Goal: Information Seeking & Learning: Learn about a topic

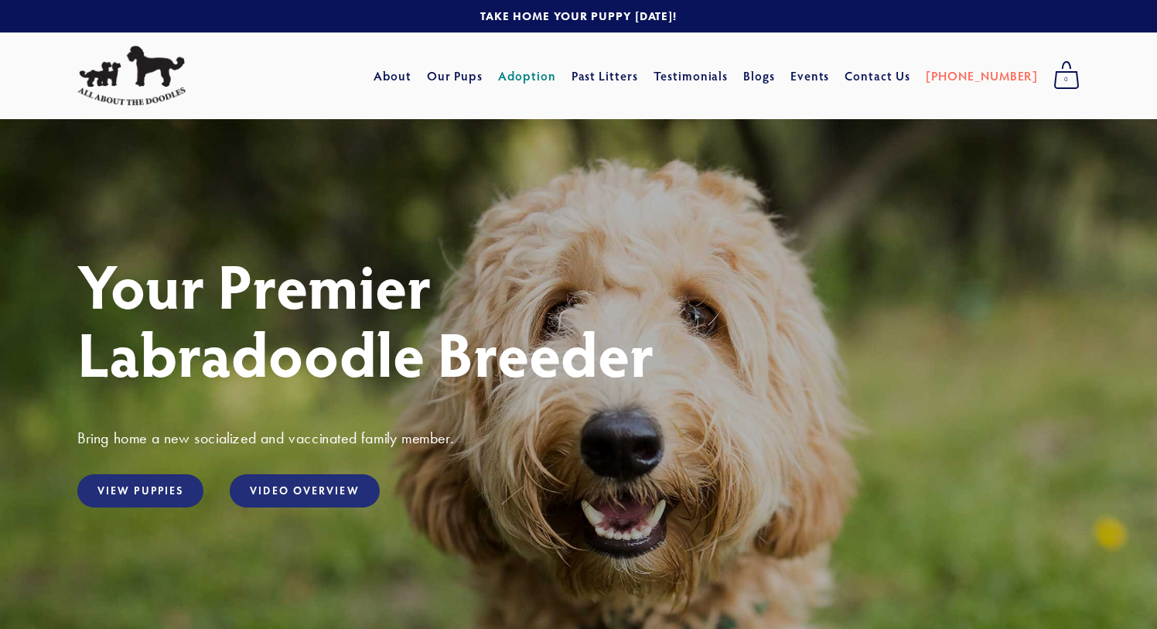
click at [551, 77] on link "Adoption" at bounding box center [527, 76] width 58 height 28
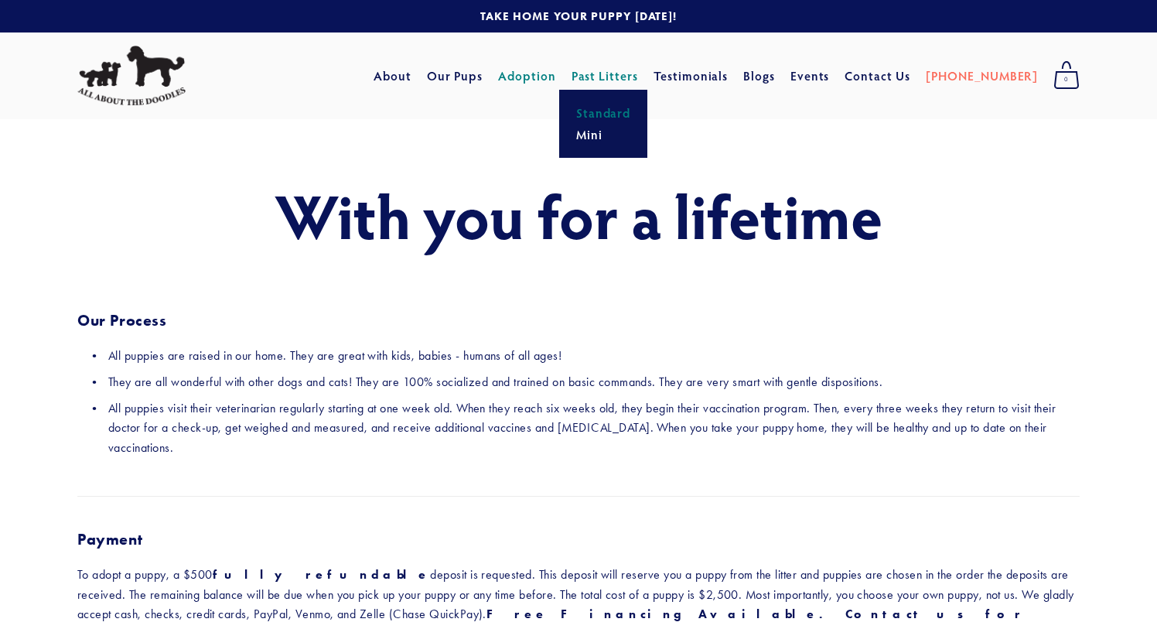
click at [636, 116] on link "Standard" at bounding box center [603, 113] width 64 height 22
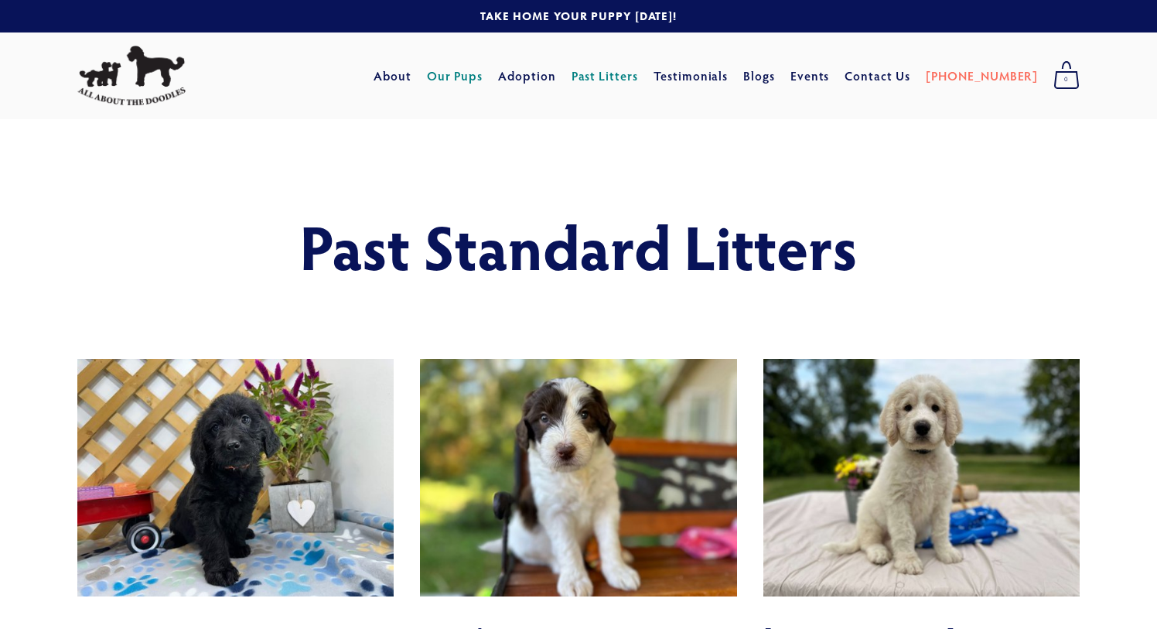
click at [483, 77] on link "Our Pups" at bounding box center [455, 76] width 56 height 28
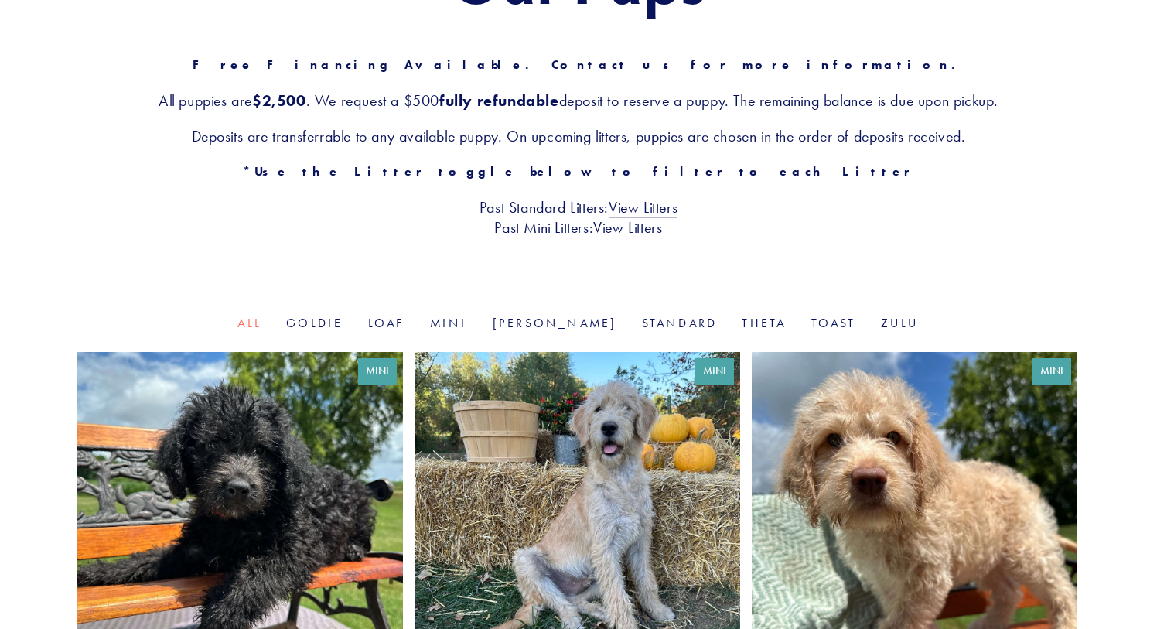
scroll to position [257, 0]
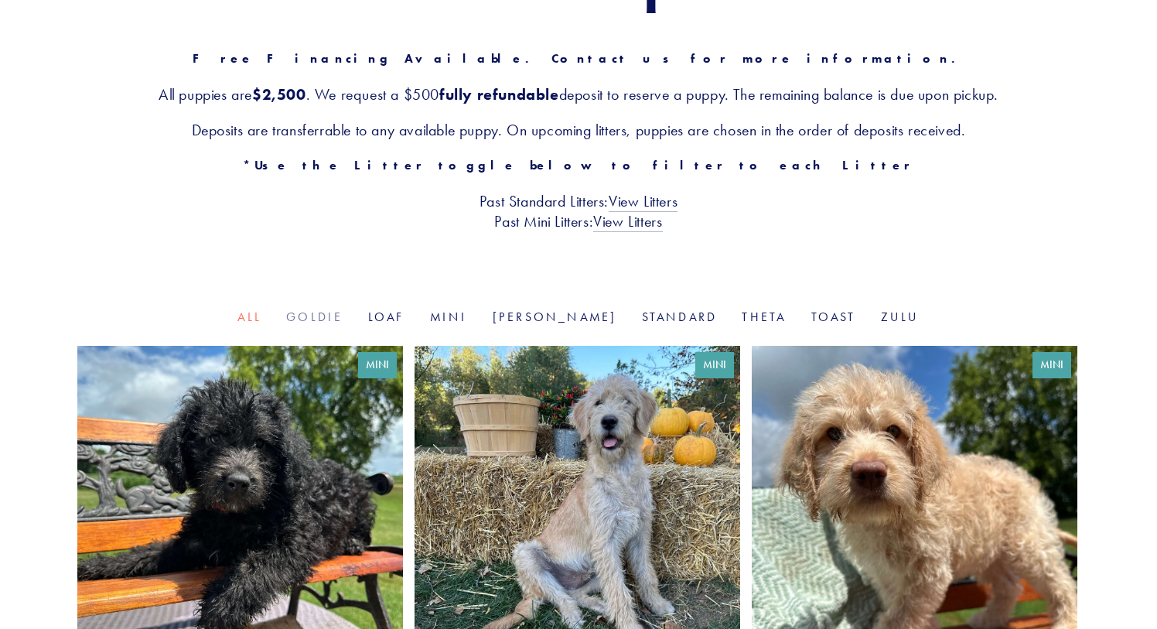
click at [343, 322] on link "Goldie" at bounding box center [314, 316] width 56 height 15
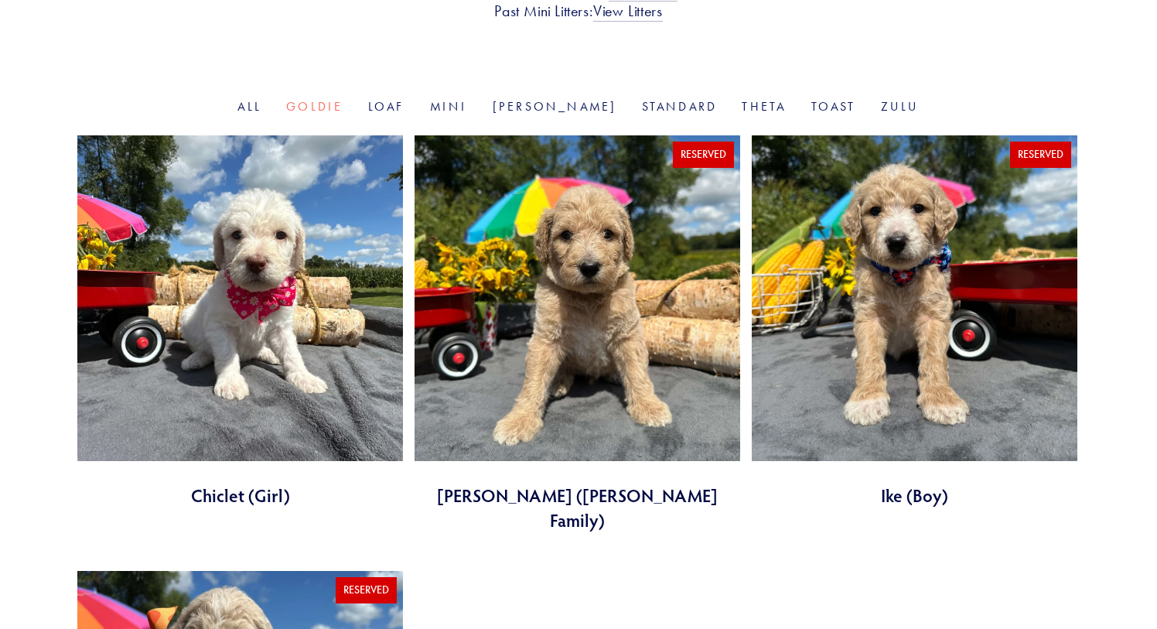
scroll to position [445, 0]
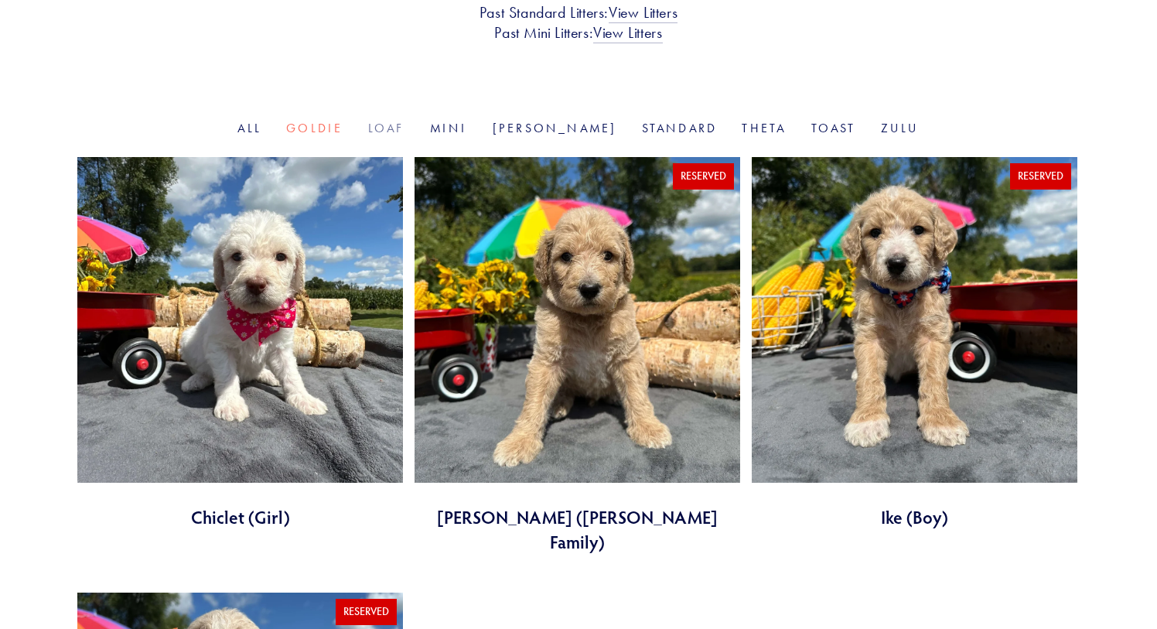
click at [405, 129] on link "Loaf" at bounding box center [386, 128] width 37 height 15
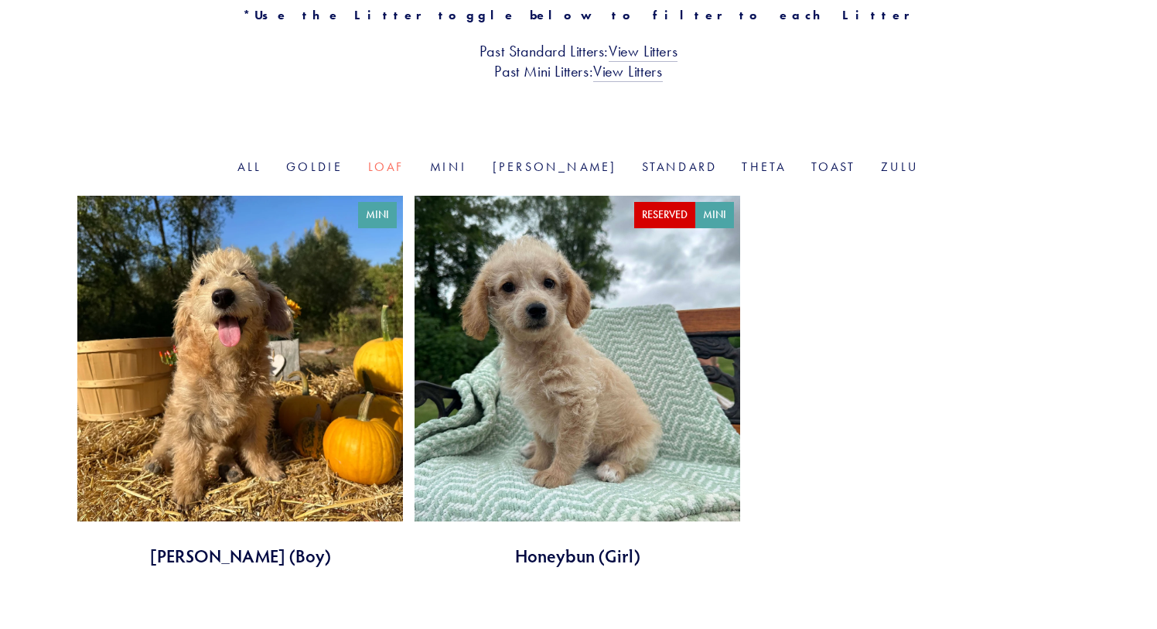
scroll to position [398, 0]
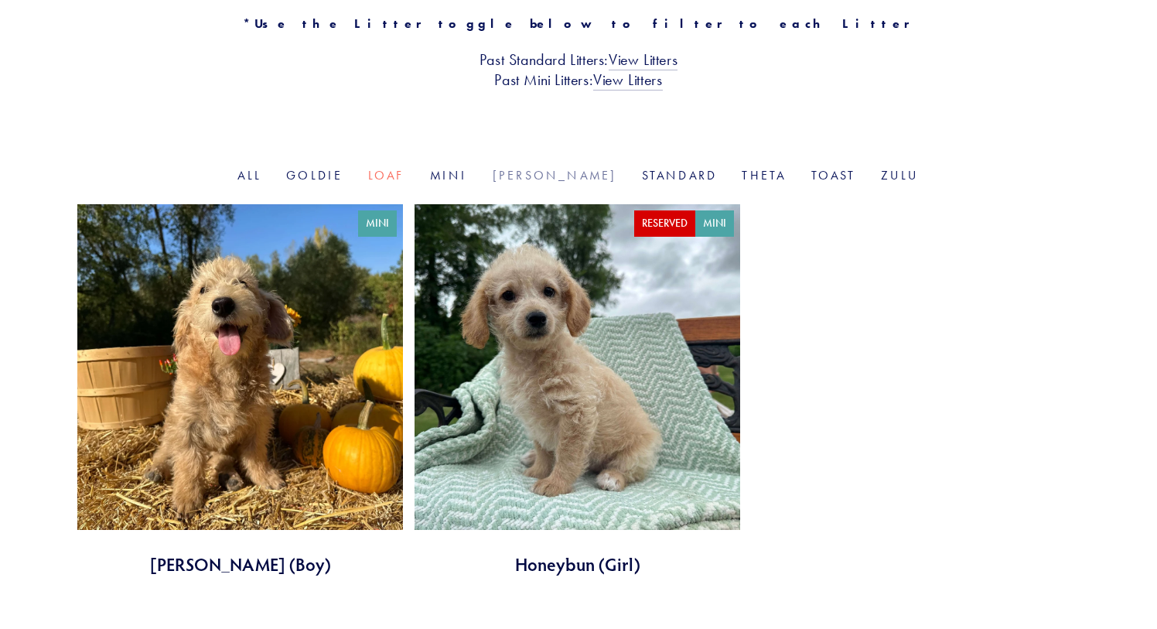
click at [554, 177] on link "[PERSON_NAME]" at bounding box center [555, 175] width 124 height 15
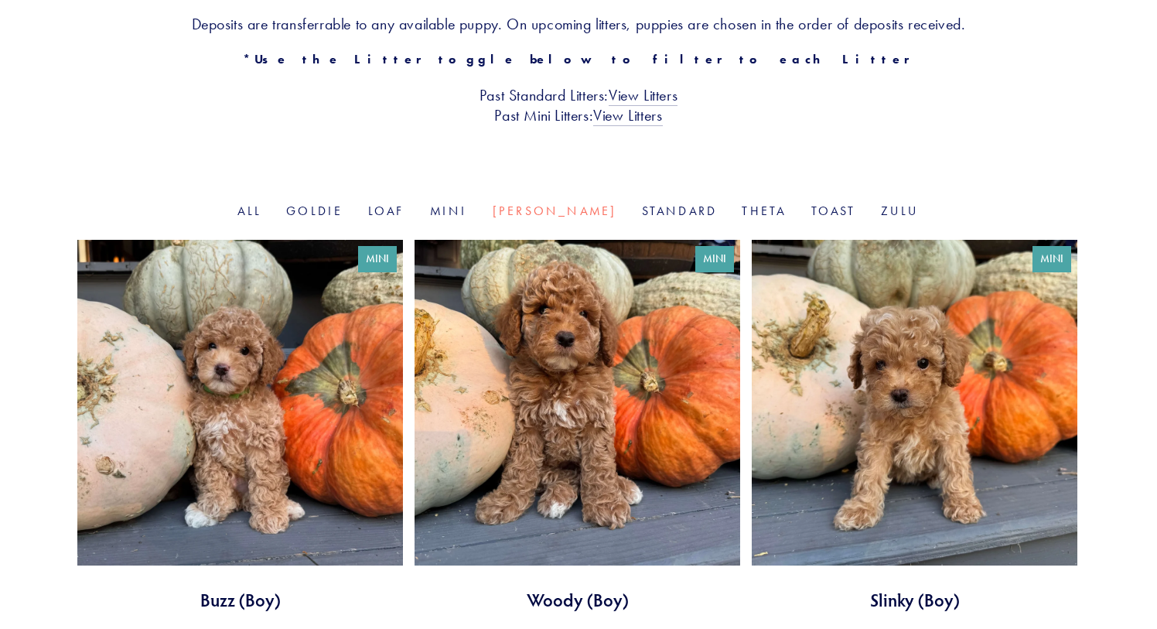
scroll to position [217, 0]
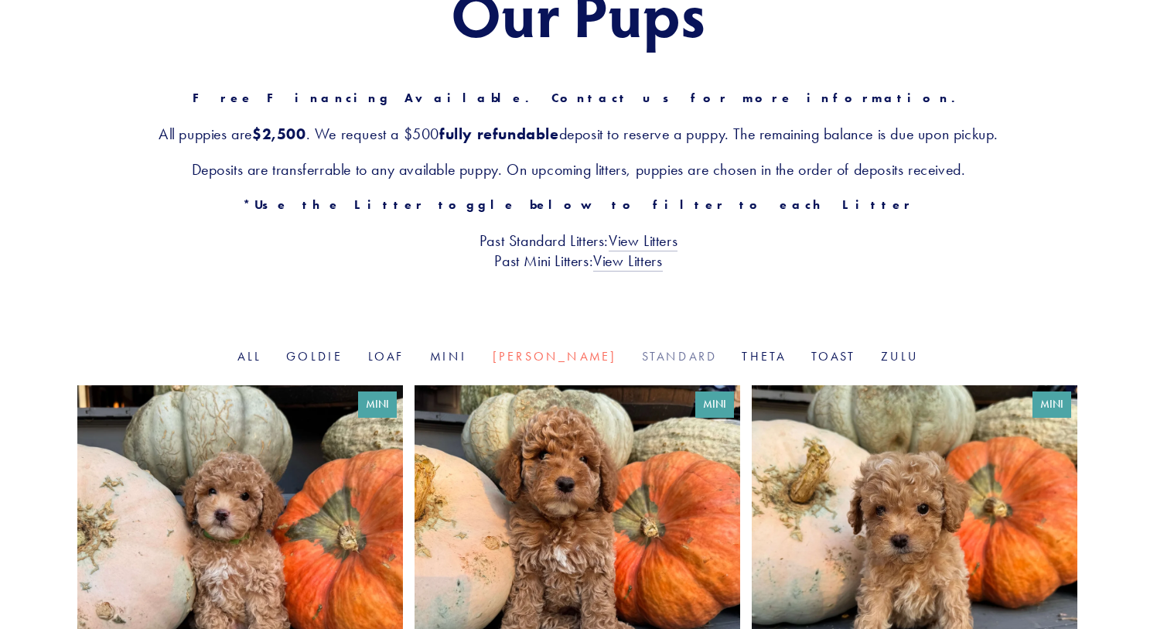
click at [650, 356] on link "Standard" at bounding box center [680, 356] width 76 height 15
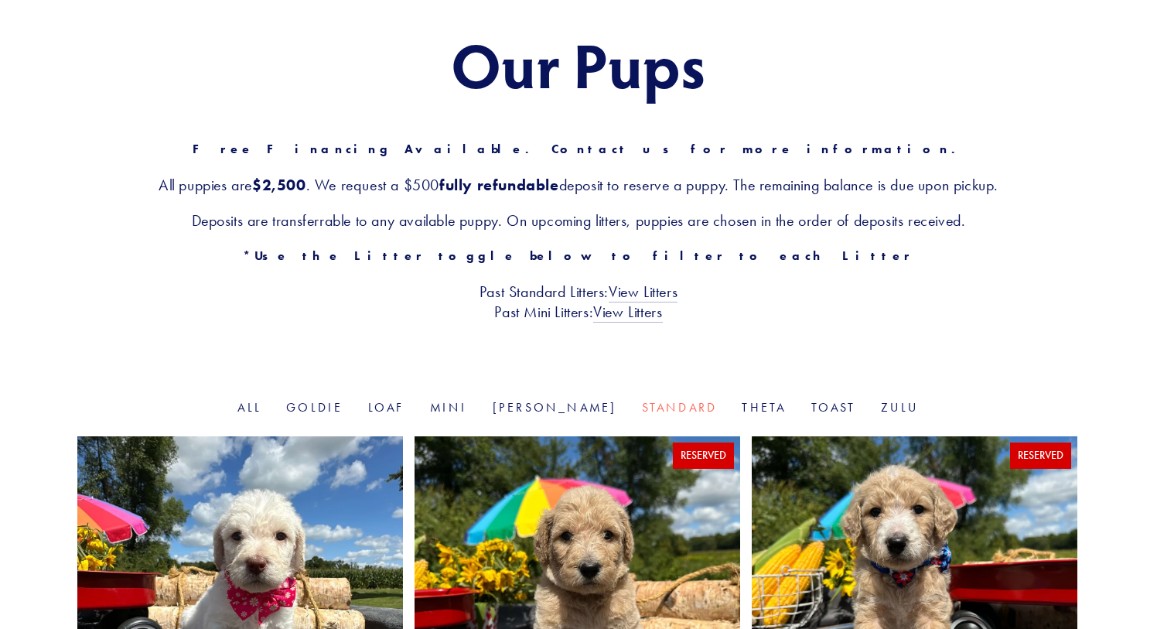
scroll to position [155, 0]
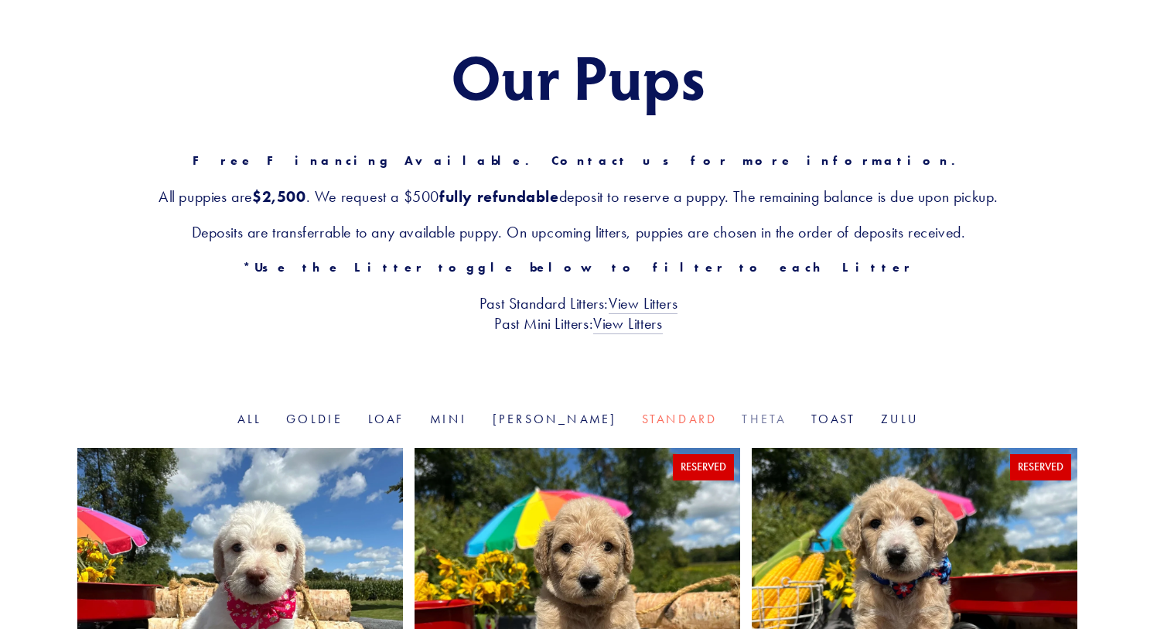
click at [741, 420] on link "Theta" at bounding box center [763, 418] width 44 height 15
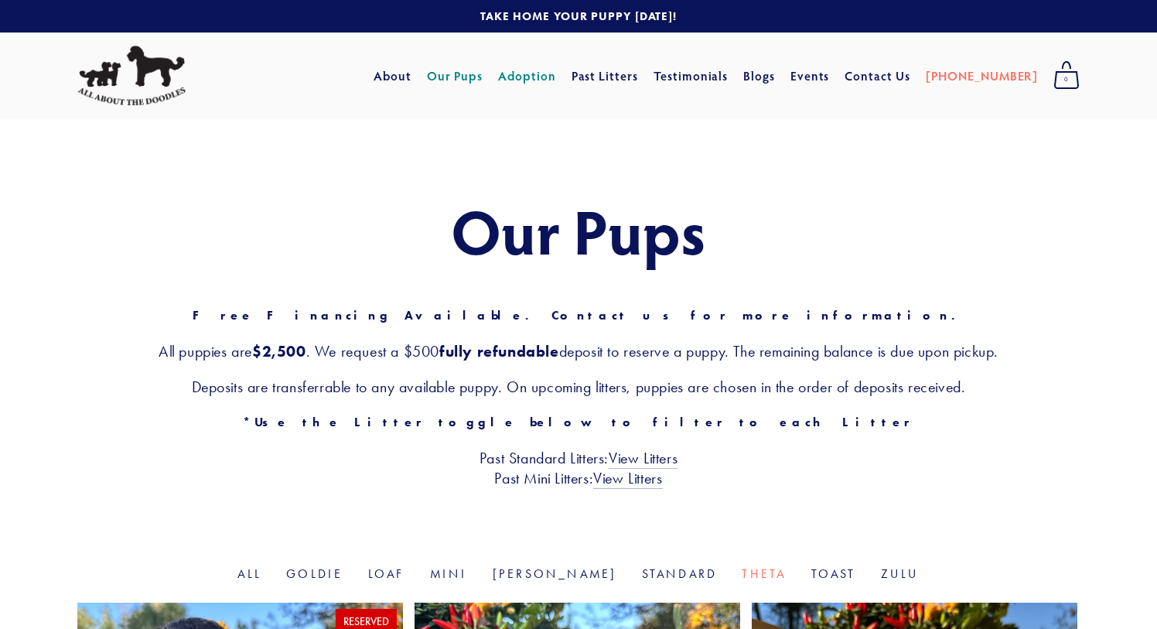
click at [556, 77] on link "Adoption" at bounding box center [527, 76] width 58 height 28
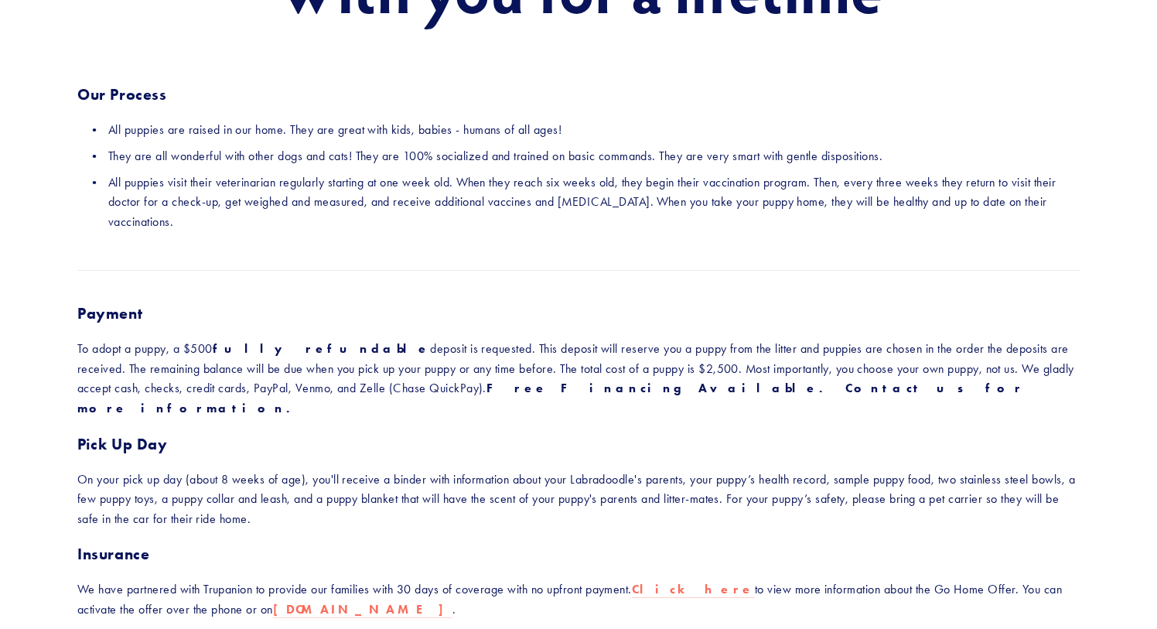
scroll to position [275, 0]
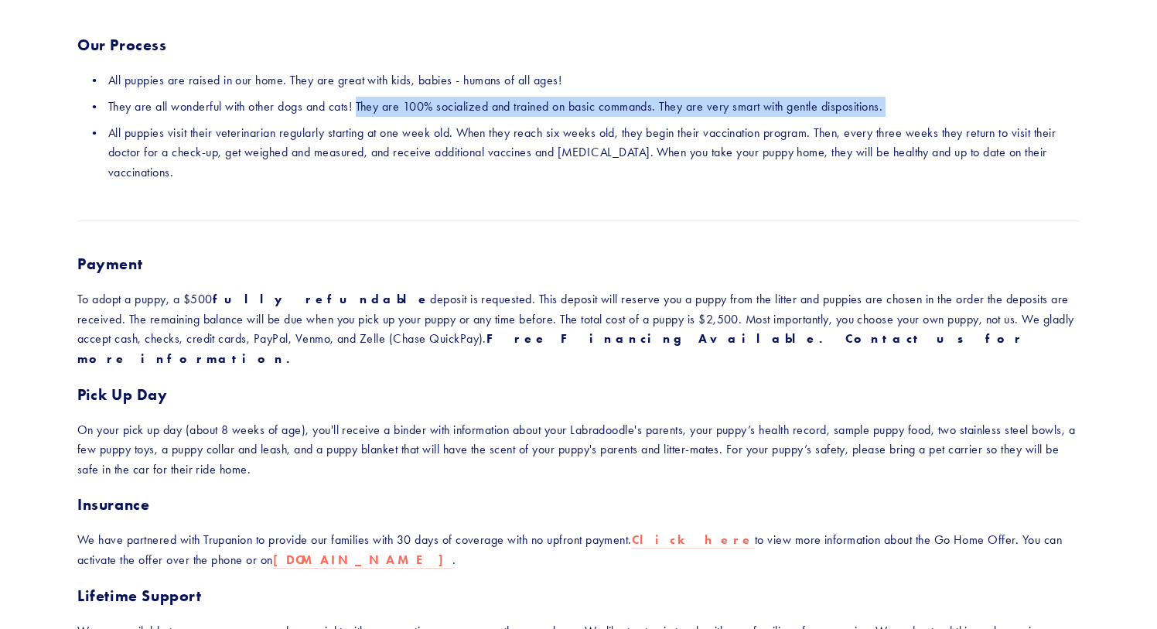
drag, startPoint x: 360, startPoint y: 106, endPoint x: 624, endPoint y: 118, distance: 264.7
click at [624, 118] on ul "All puppies are raised in our home. They are great with kids, babies - humans o…" at bounding box center [578, 125] width 1002 height 111
click at [625, 118] on ul "All puppies are raised in our home. They are great with kids, babies - humans o…" at bounding box center [578, 125] width 1002 height 111
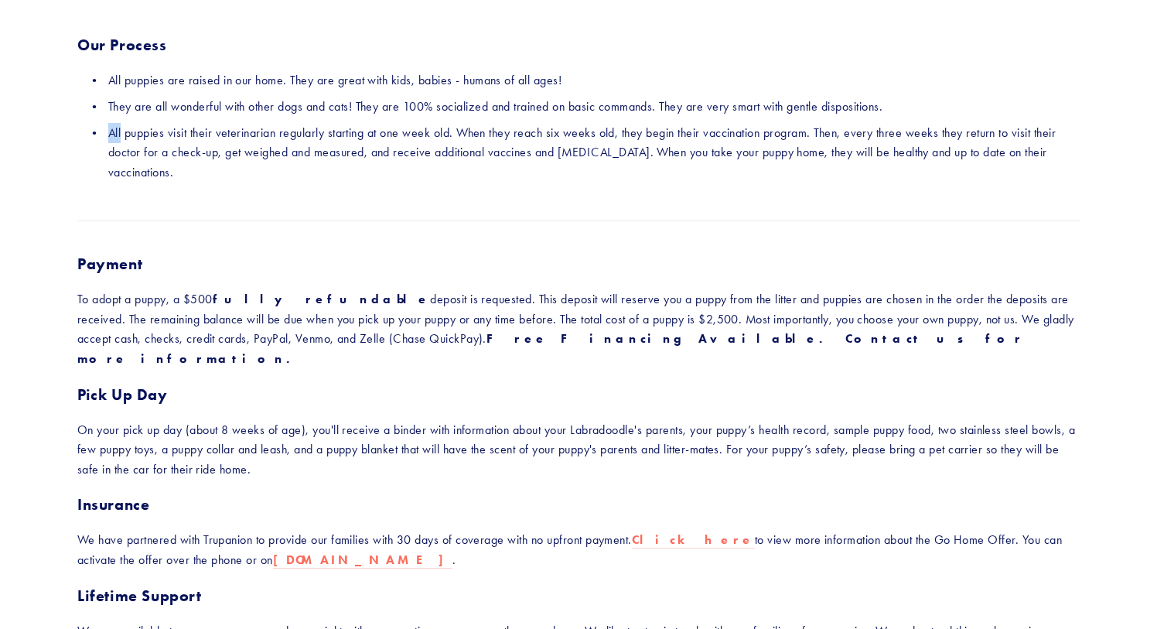
click at [625, 118] on ul "All puppies are raised in our home. They are great with kids, babies - humans o…" at bounding box center [578, 125] width 1002 height 111
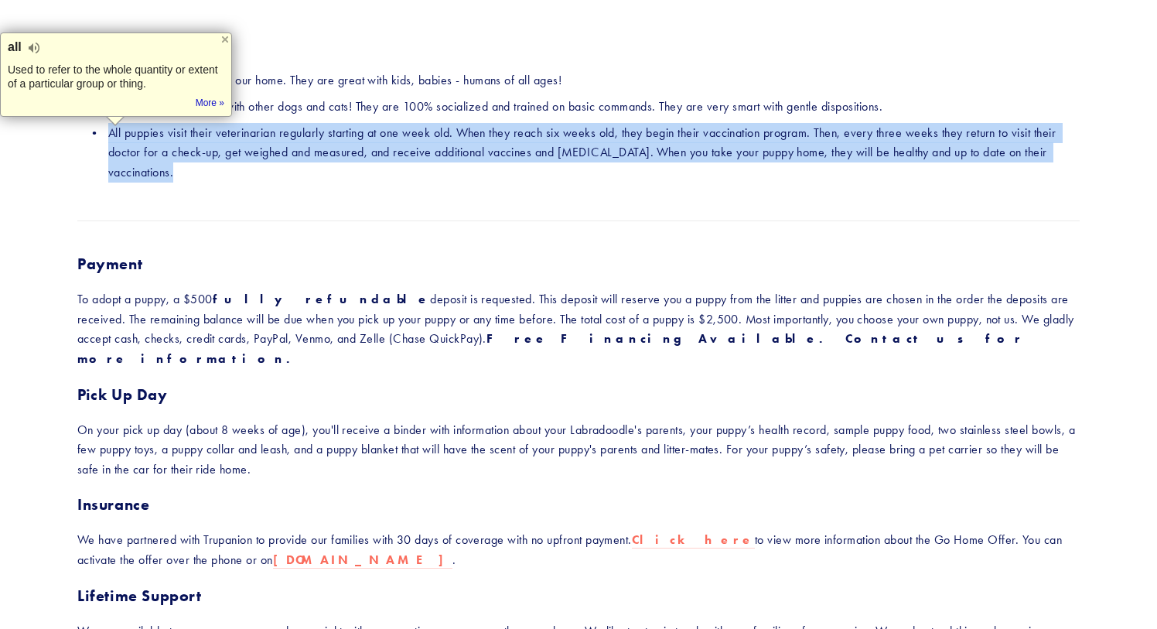
click at [625, 118] on ul "All puppies are raised in our home. They are great with kids, babies - humans o…" at bounding box center [578, 125] width 1002 height 111
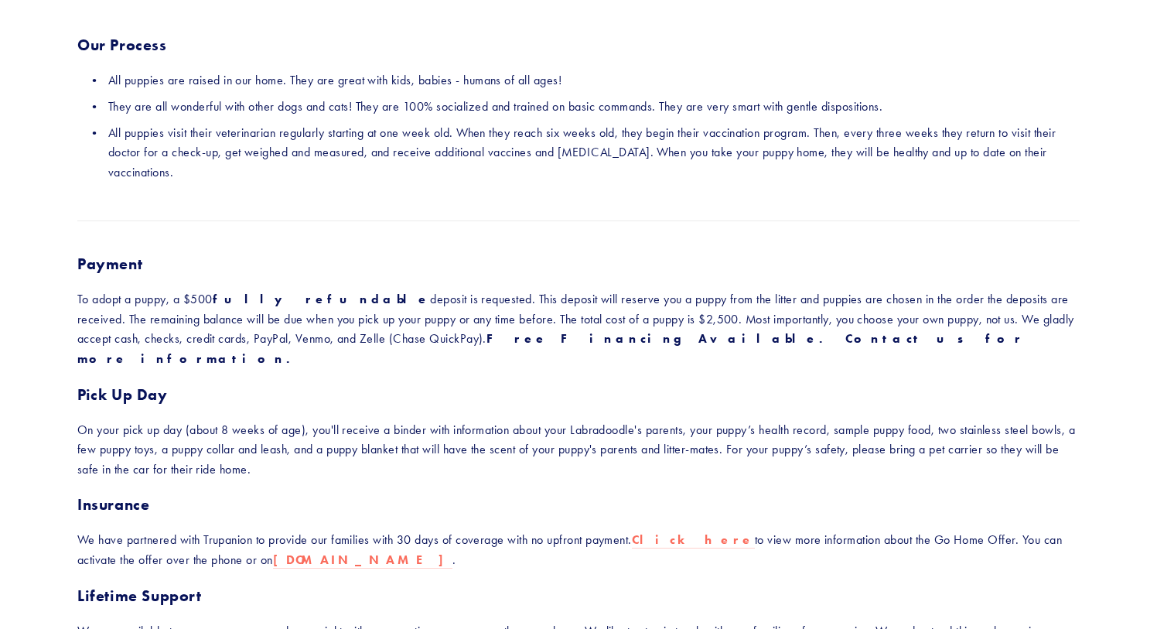
click at [626, 107] on p "They are all wonderful with other dogs and cats! They are 100% socialized and t…" at bounding box center [593, 107] width 971 height 20
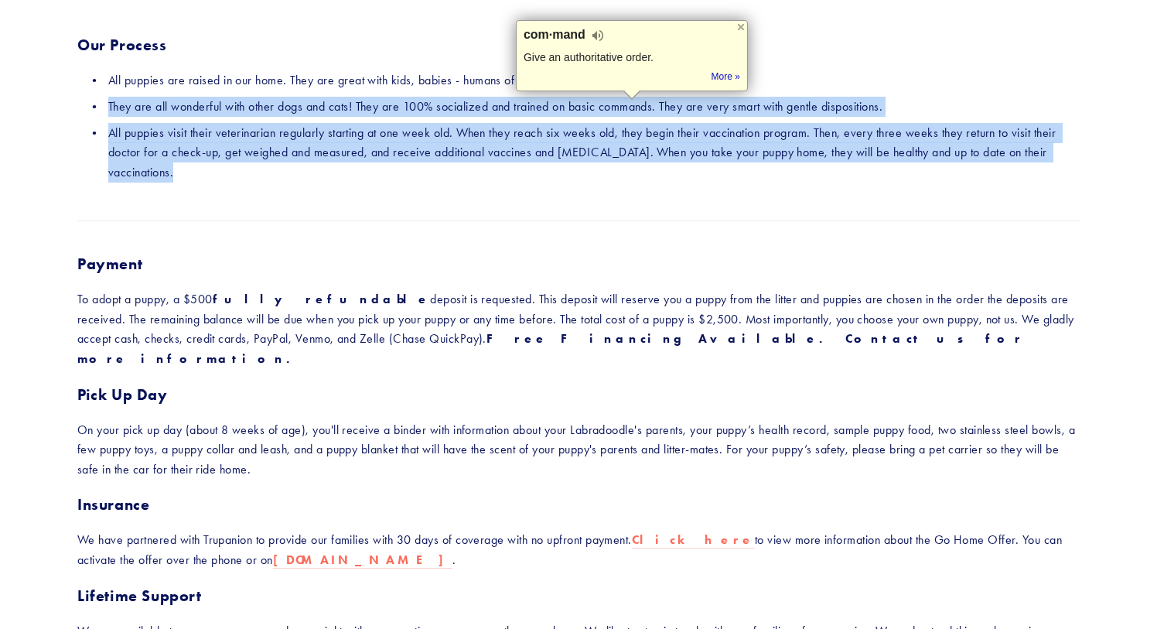
drag, startPoint x: 626, startPoint y: 107, endPoint x: 637, endPoint y: 148, distance: 42.4
click at [637, 148] on ul "All puppies are raised in our home. They are great with kids, babies - humans o…" at bounding box center [578, 125] width 1002 height 111
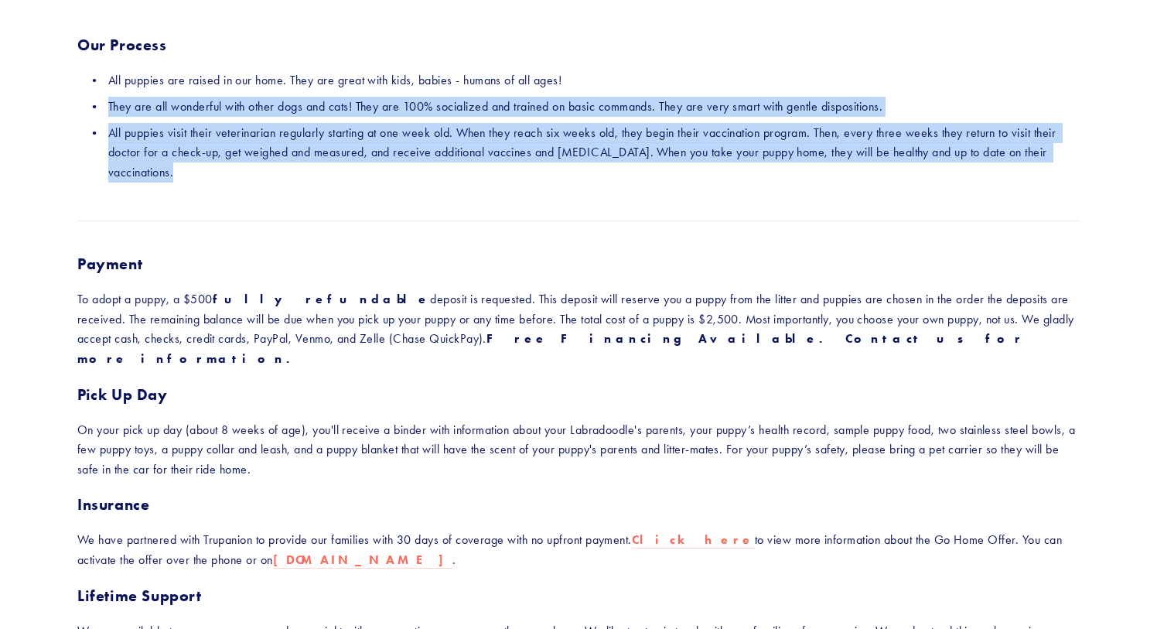
click at [637, 148] on p "All puppies visit their veterinarian regularly starting at one week old. When t…" at bounding box center [593, 153] width 971 height 60
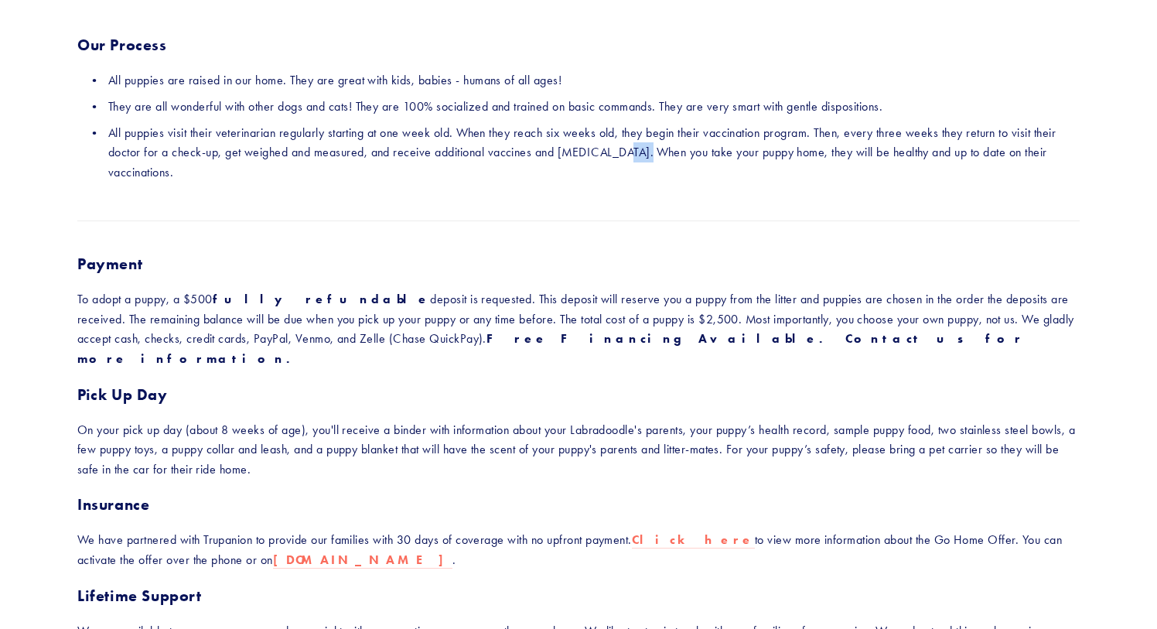
click at [637, 148] on p "All puppies visit their veterinarian regularly starting at one week old. When t…" at bounding box center [593, 153] width 971 height 60
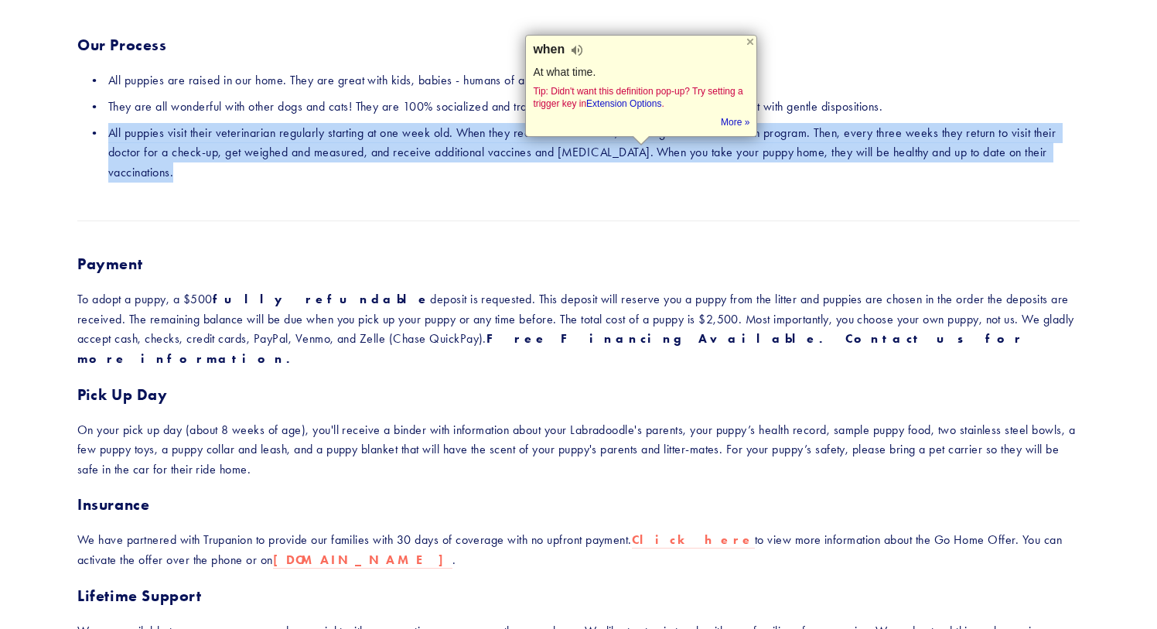
click at [637, 148] on p "All puppies visit their veterinarian regularly starting at one week old. When t…" at bounding box center [593, 153] width 971 height 60
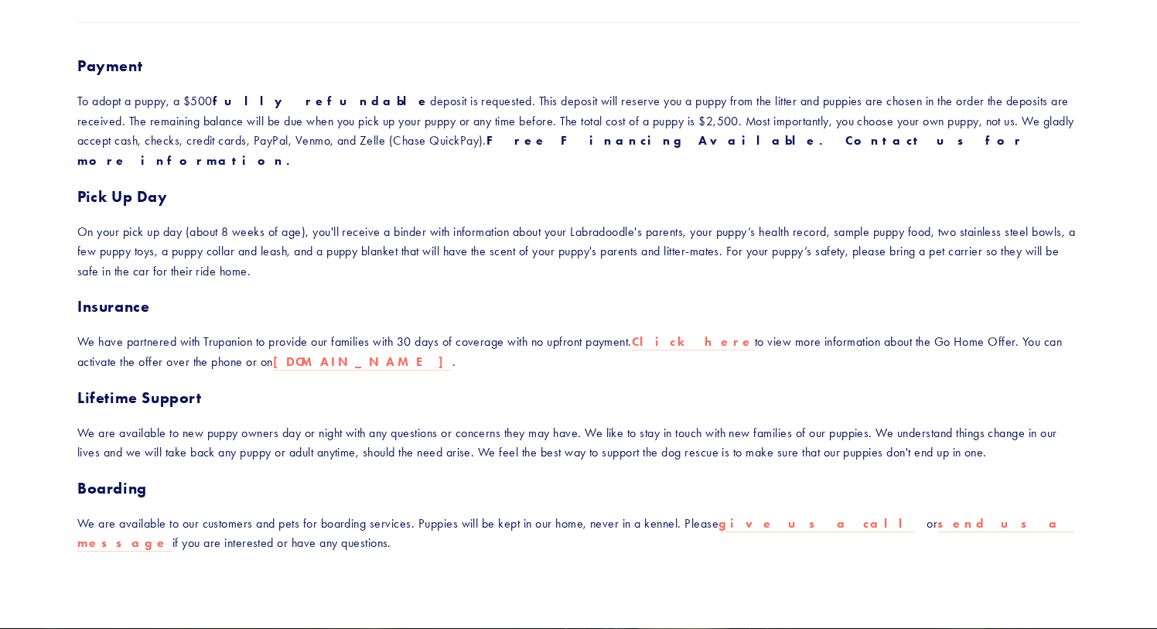
scroll to position [486, 0]
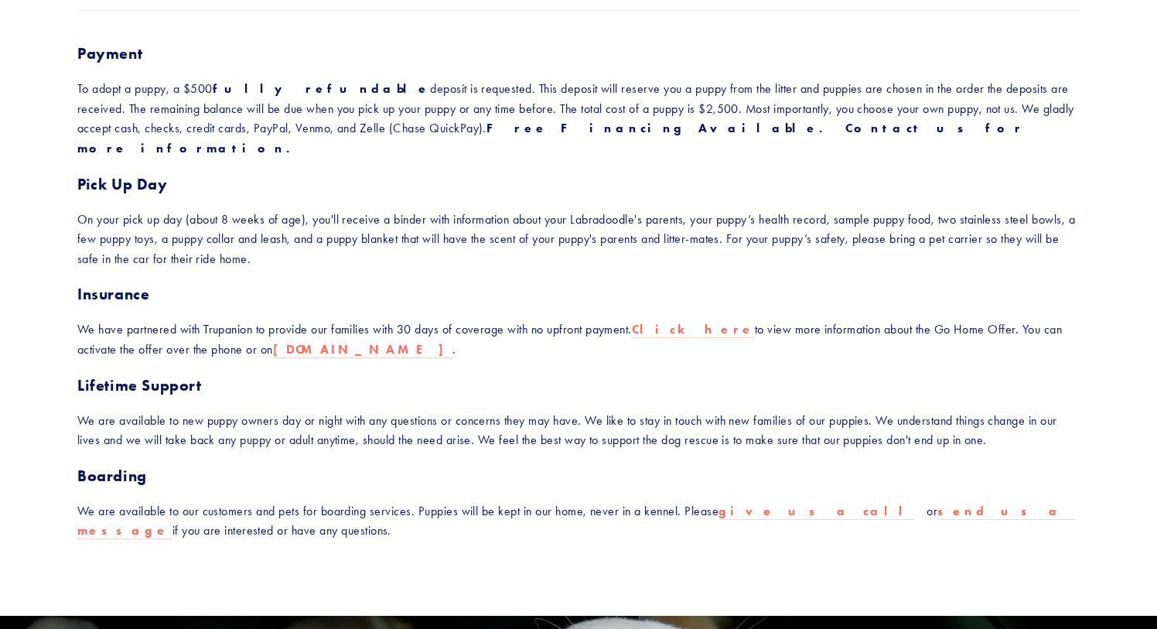
click at [230, 94] on strong "fully refundable" at bounding box center [322, 88] width 218 height 15
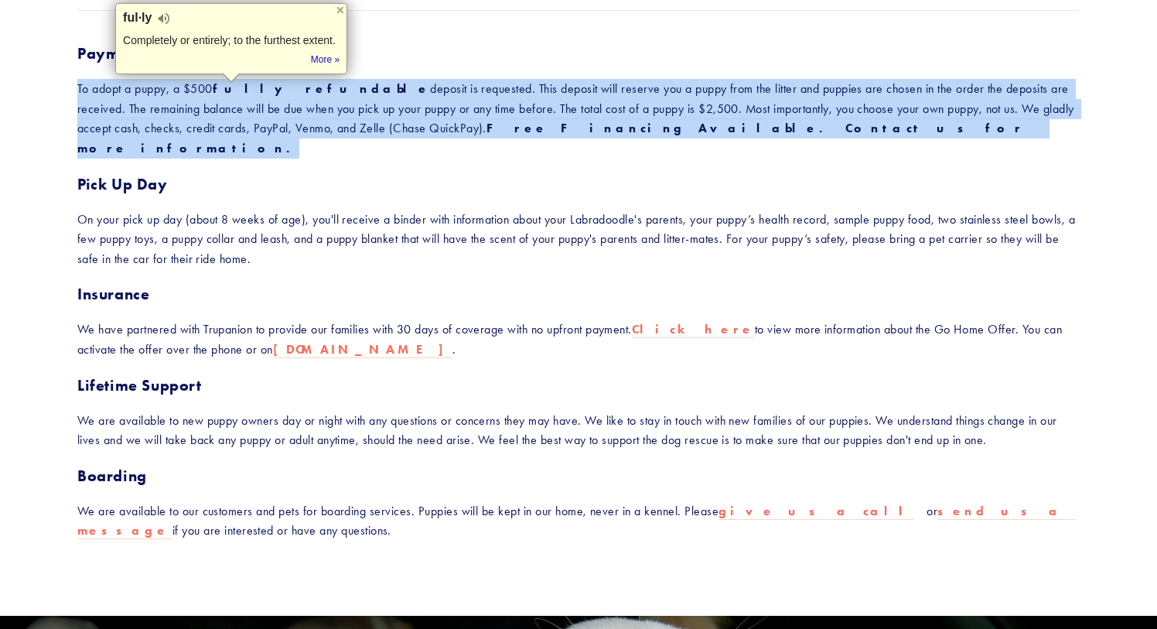
click at [230, 94] on strong "fully refundable" at bounding box center [322, 88] width 218 height 15
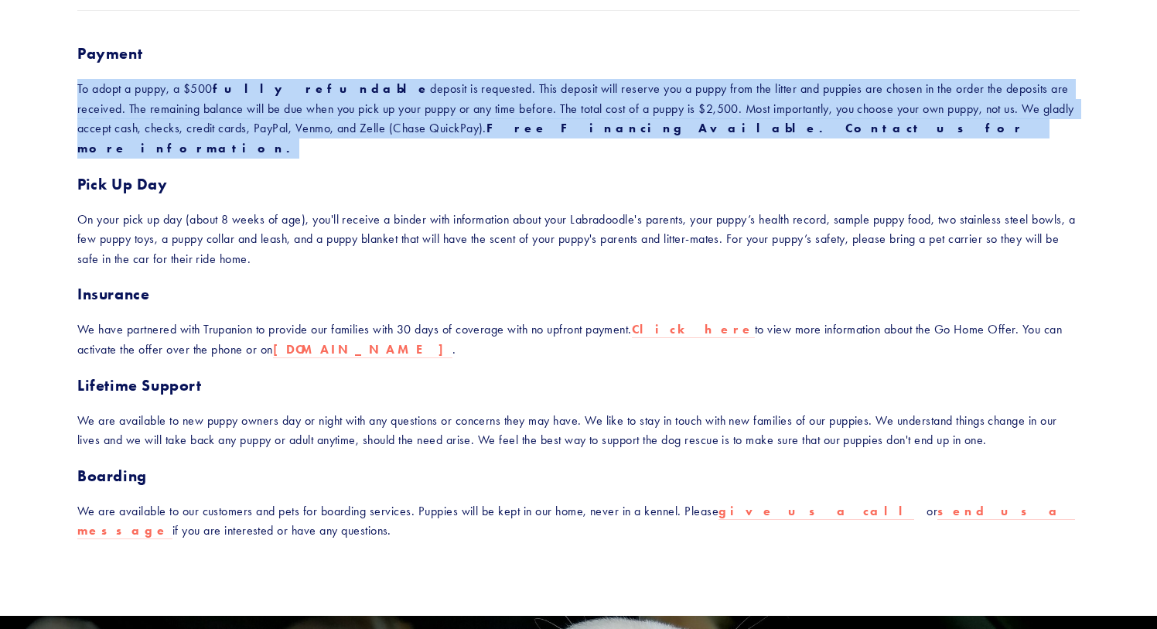
click at [230, 94] on strong "fully refundable" at bounding box center [322, 88] width 218 height 15
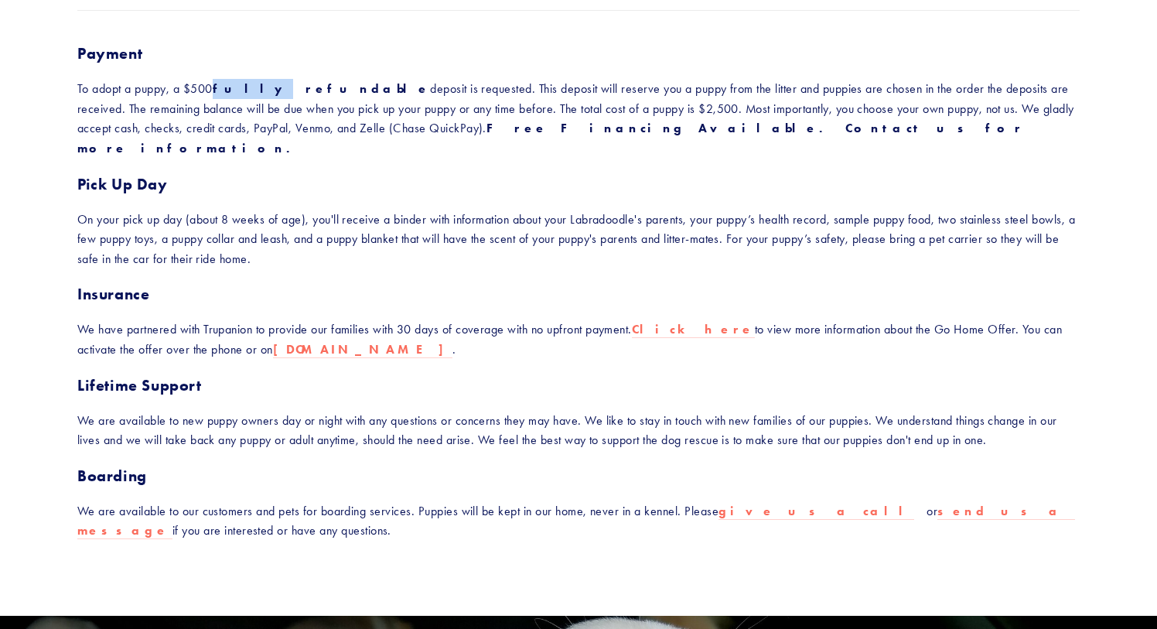
click at [230, 94] on strong "fully refundable" at bounding box center [322, 88] width 218 height 15
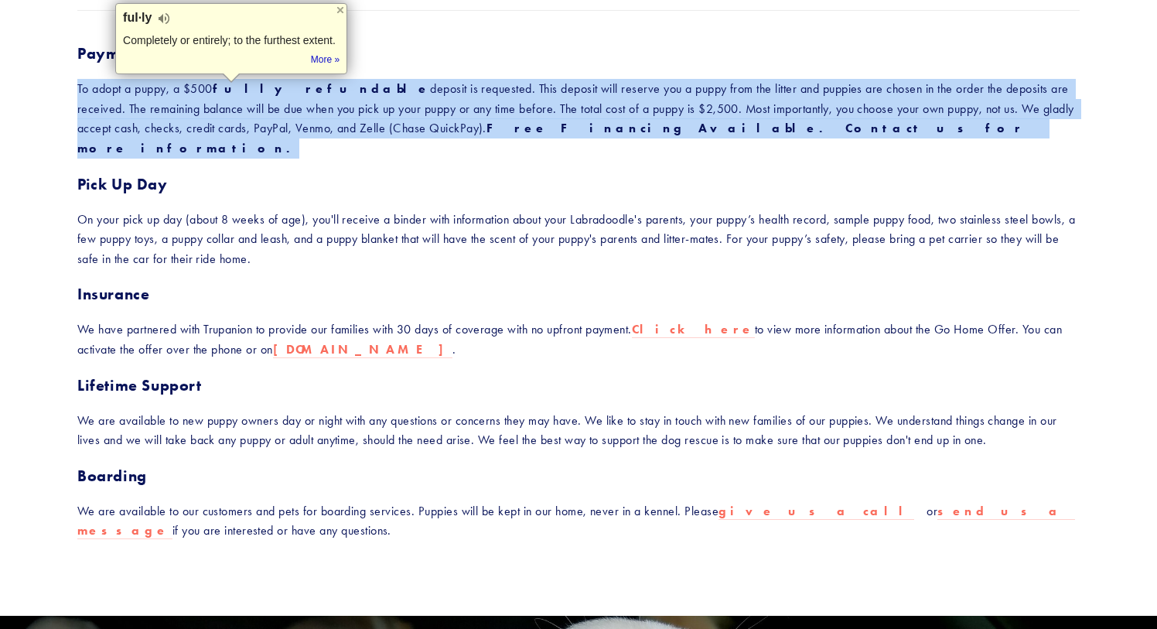
click at [230, 94] on strong "fully refundable" at bounding box center [322, 88] width 218 height 15
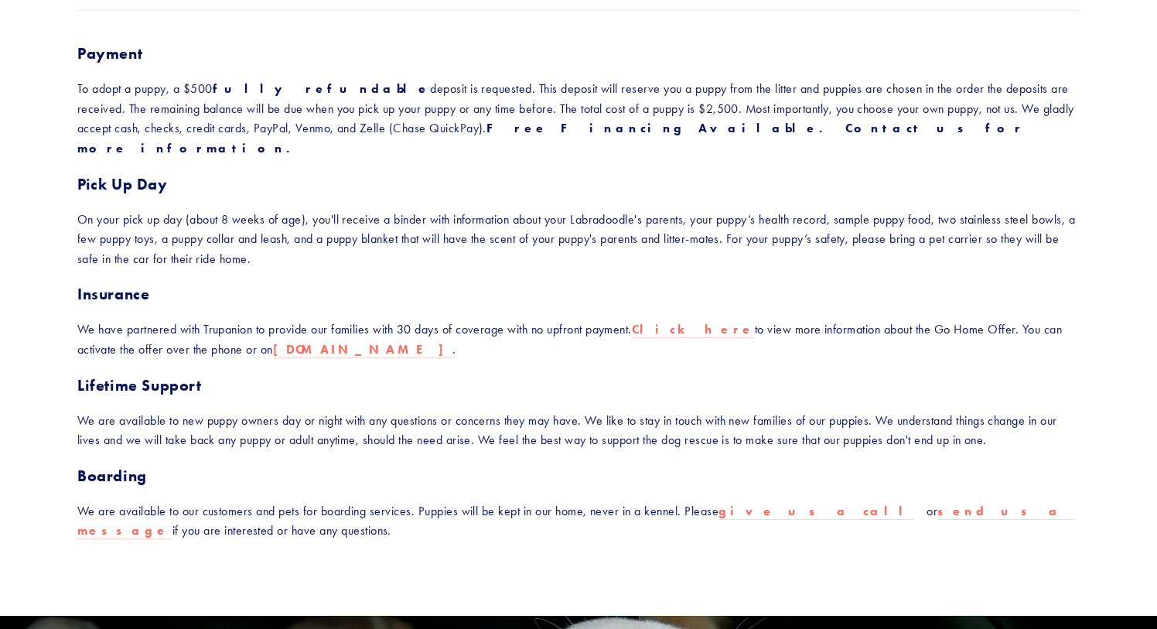
click at [270, 210] on p "On your pick up day (about 8 weeks of age), you'll receive a binder with inform…" at bounding box center [578, 240] width 1002 height 60
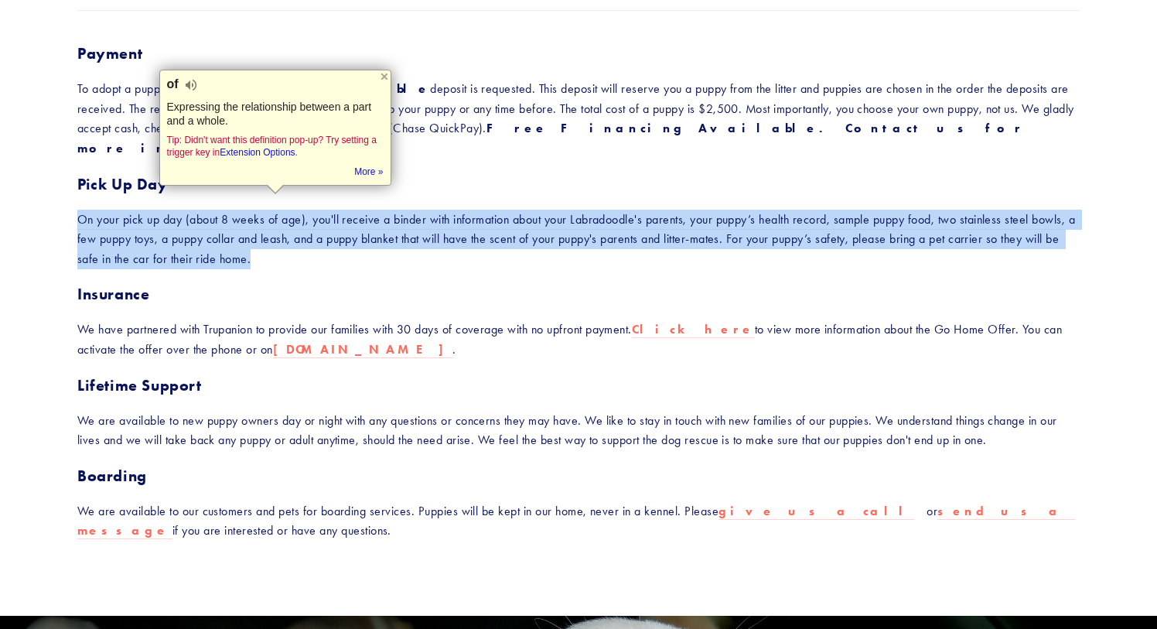
click at [270, 210] on p "On your pick up day (about 8 weeks of age), you'll receive a binder with inform…" at bounding box center [578, 240] width 1002 height 60
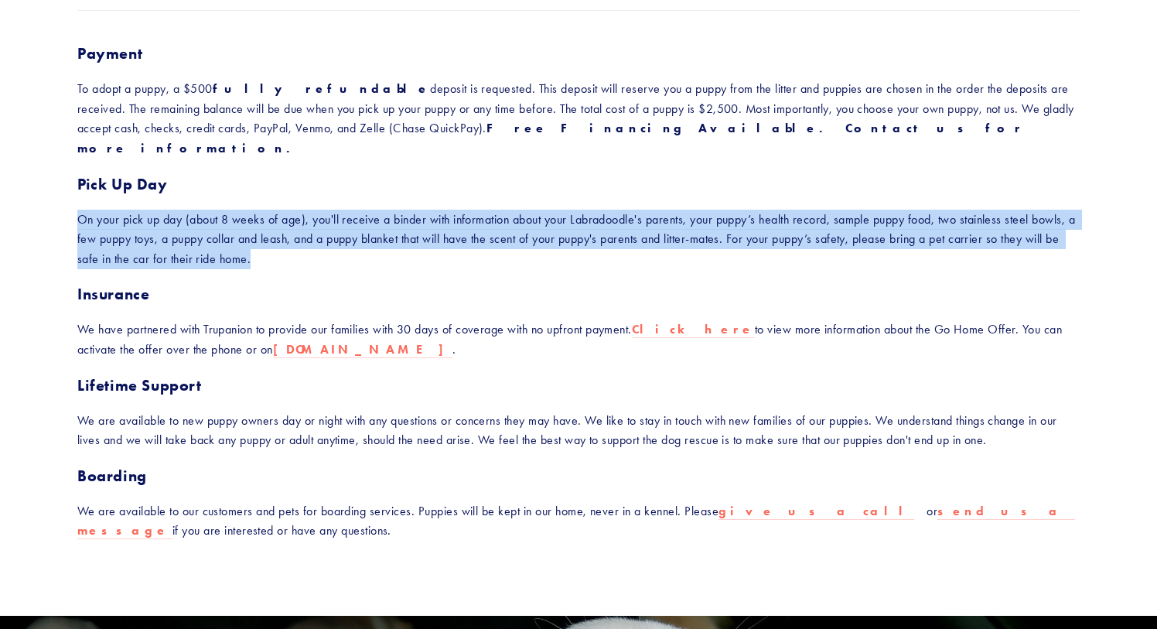
click at [270, 210] on p "On your pick up day (about 8 weeks of age), you'll receive a binder with inform…" at bounding box center [578, 240] width 1002 height 60
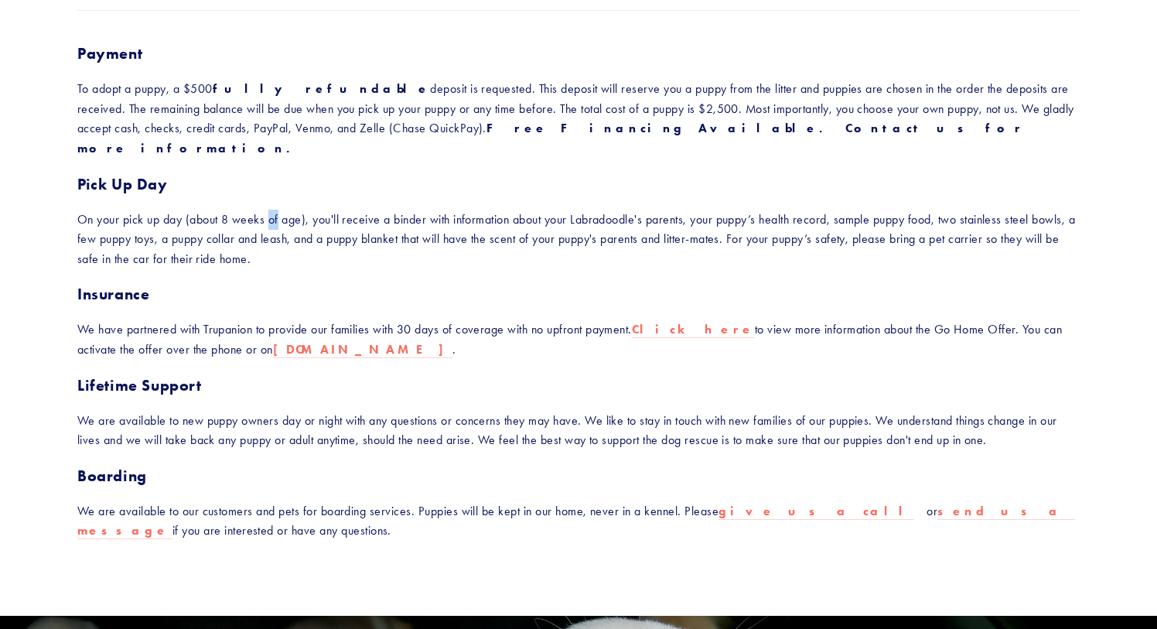
click at [270, 210] on p "On your pick up day (about 8 weeks of age), you'll receive a binder with inform…" at bounding box center [578, 240] width 1002 height 60
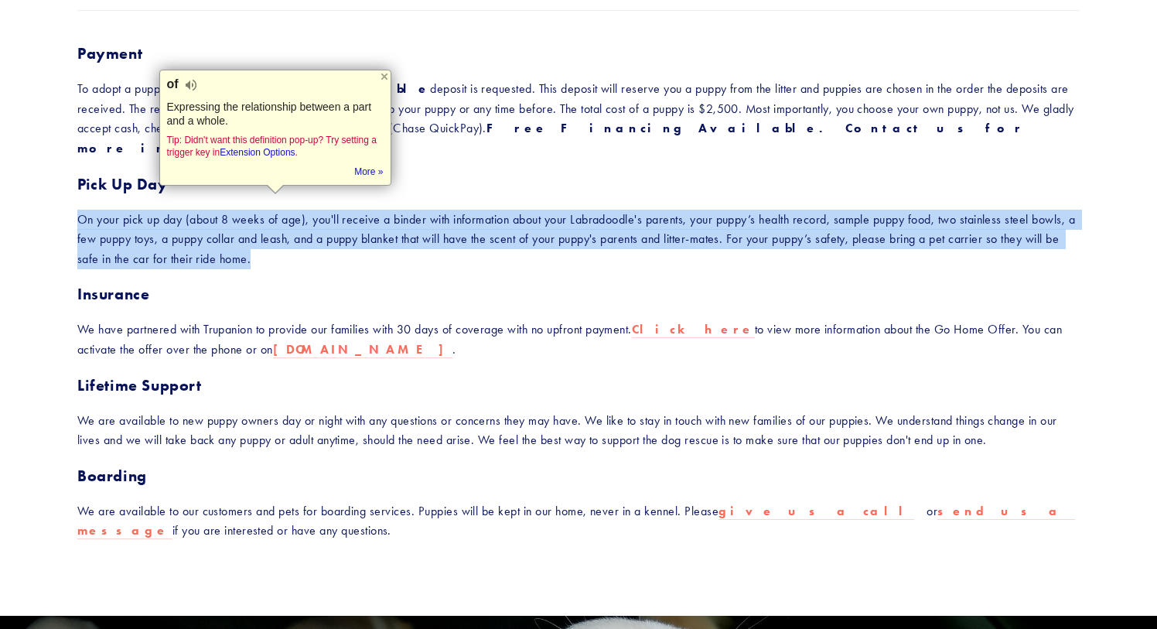
click at [270, 210] on p "On your pick up day (about 8 weeks of age), you'll receive a binder with inform…" at bounding box center [578, 240] width 1002 height 60
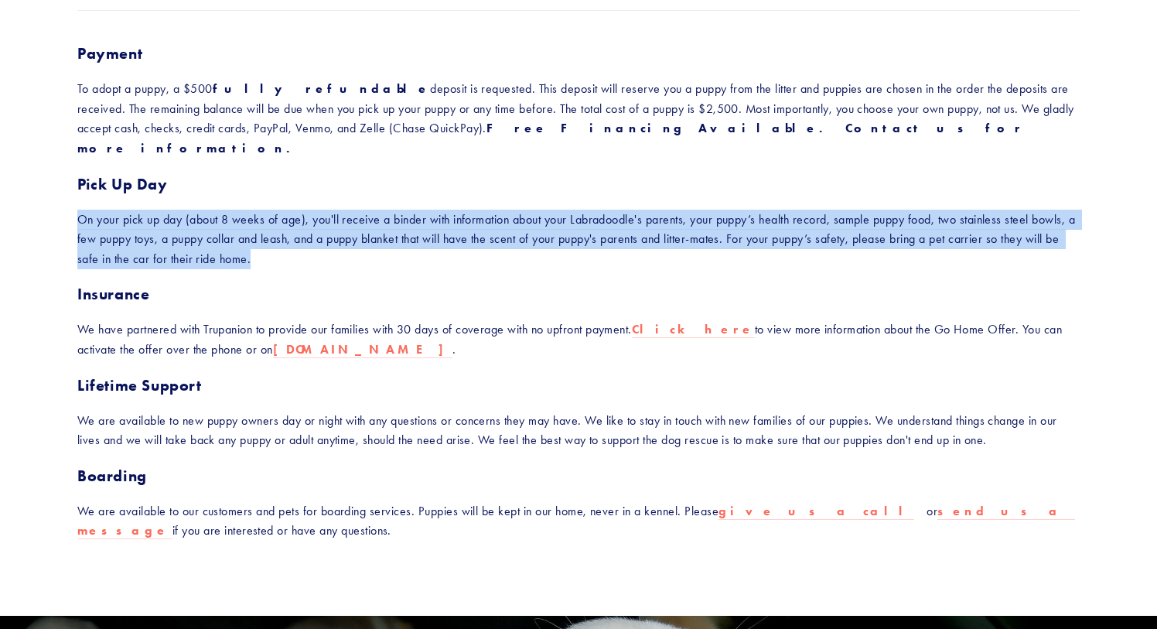
click at [270, 210] on p "On your pick up day (about 8 weeks of age), you'll receive a binder with inform…" at bounding box center [578, 240] width 1002 height 60
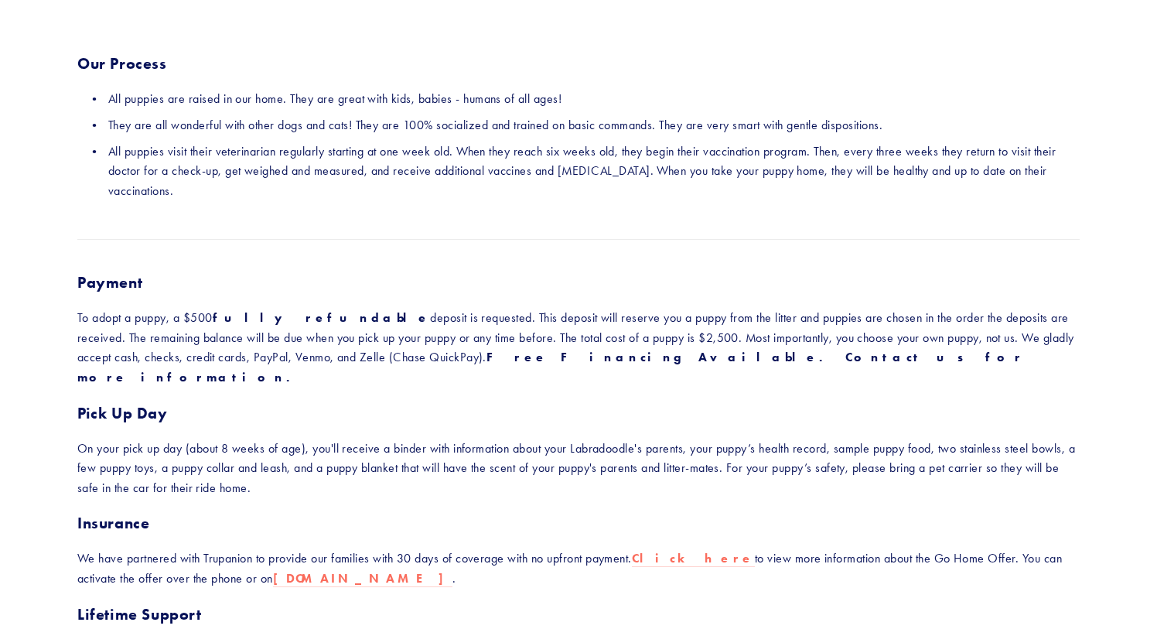
scroll to position [0, 0]
